Goal: Navigation & Orientation: Find specific page/section

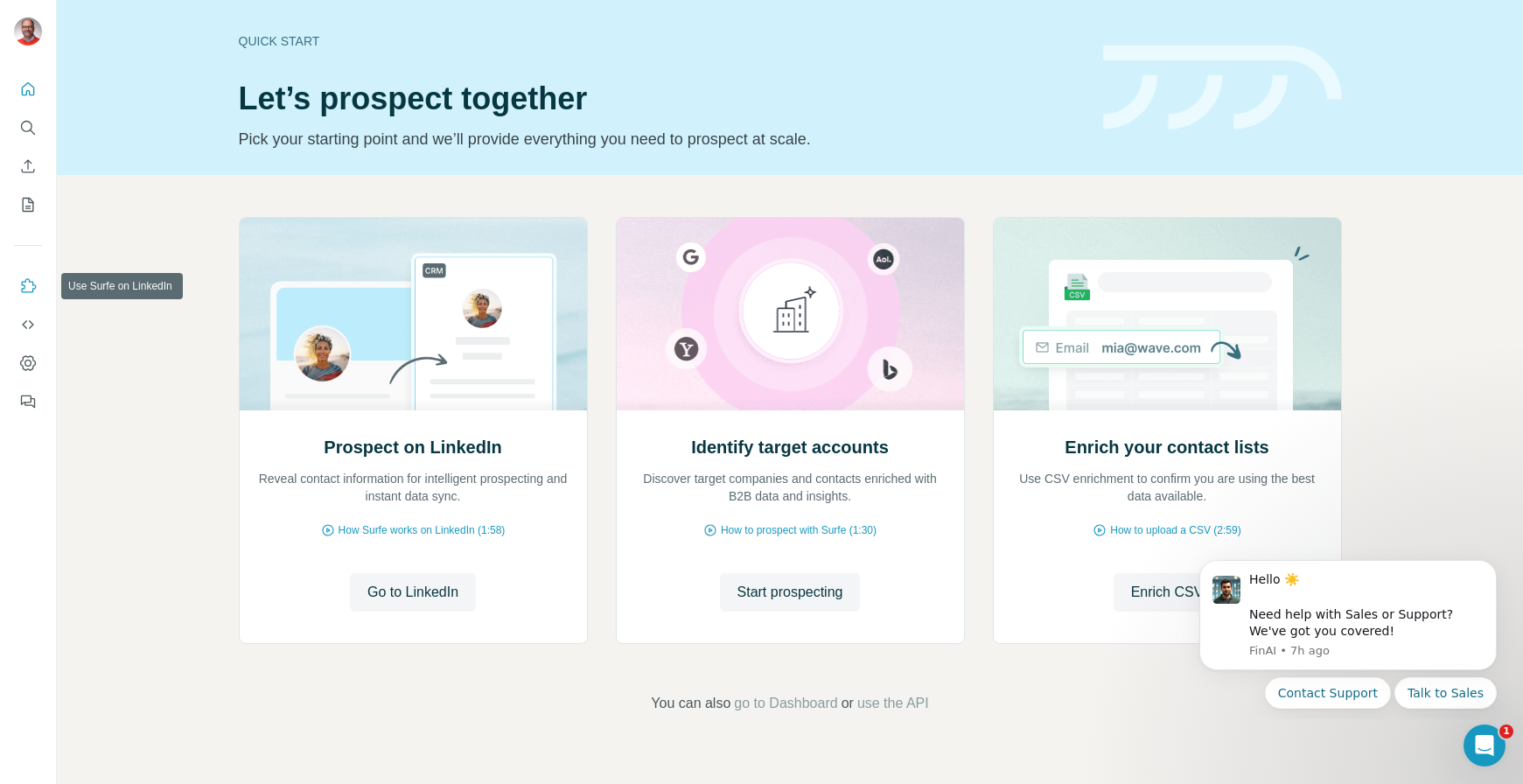
click at [32, 285] on icon "Use Surfe on LinkedIn" at bounding box center [28, 286] width 18 height 18
click at [24, 370] on icon "Dashboard" at bounding box center [28, 363] width 18 height 18
